Goal: Answer question/provide support

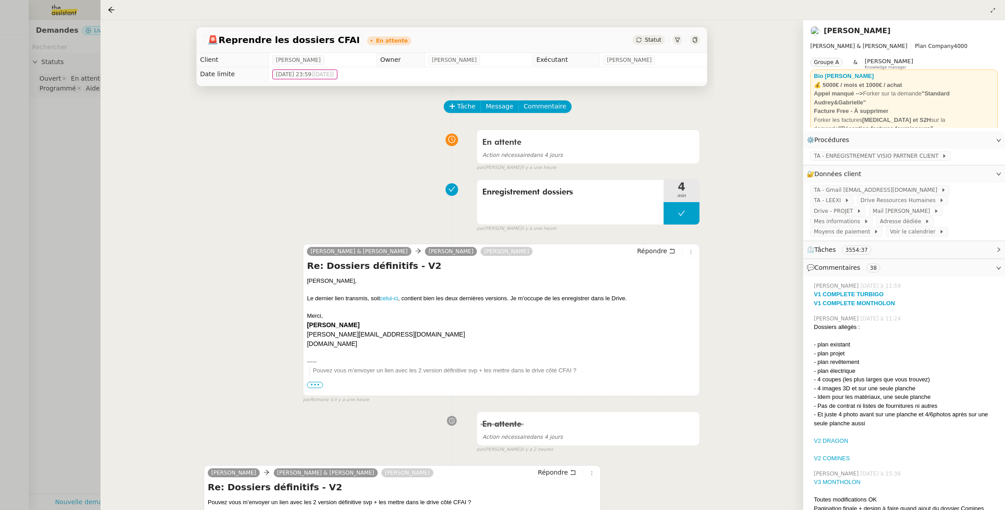
click at [51, 86] on div at bounding box center [502, 255] width 1005 height 510
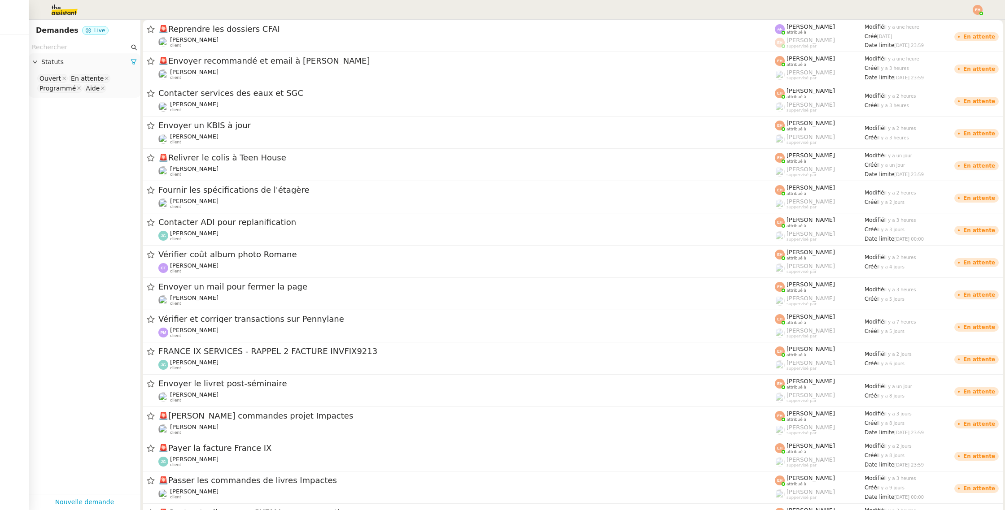
click at [65, 15] on img at bounding box center [57, 10] width 70 height 20
click at [65, 6] on img at bounding box center [57, 10] width 70 height 20
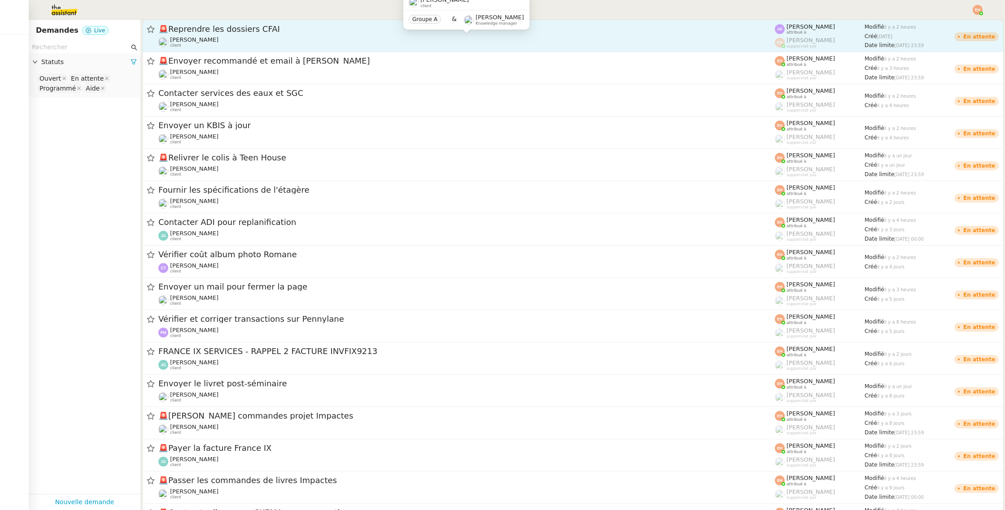
click at [284, 43] on div "[PERSON_NAME] client" at bounding box center [466, 42] width 616 height 12
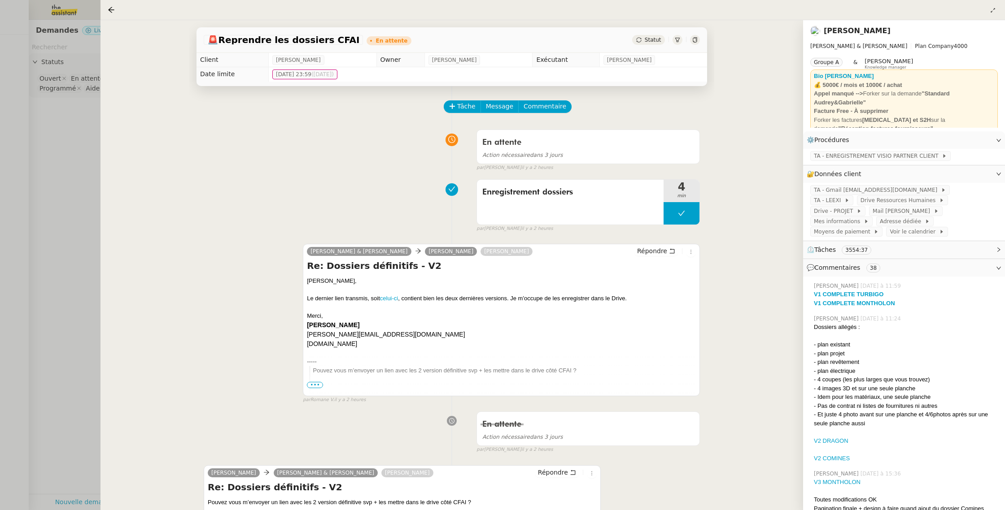
click at [64, 127] on div at bounding box center [502, 255] width 1005 height 510
